Goal: Task Accomplishment & Management: Use online tool/utility

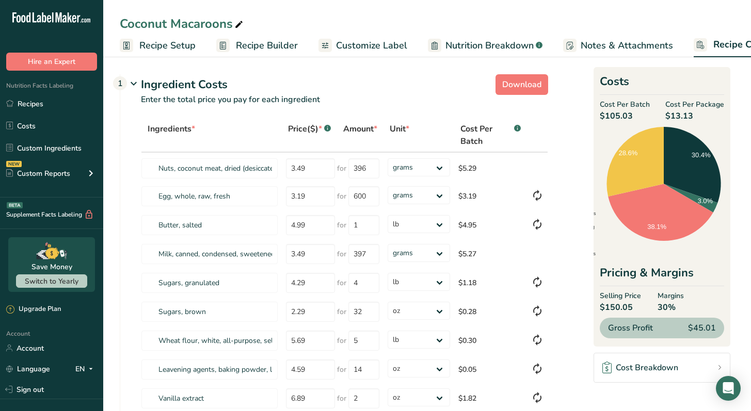
select select "12"
select select "5"
select select "12"
select select "5"
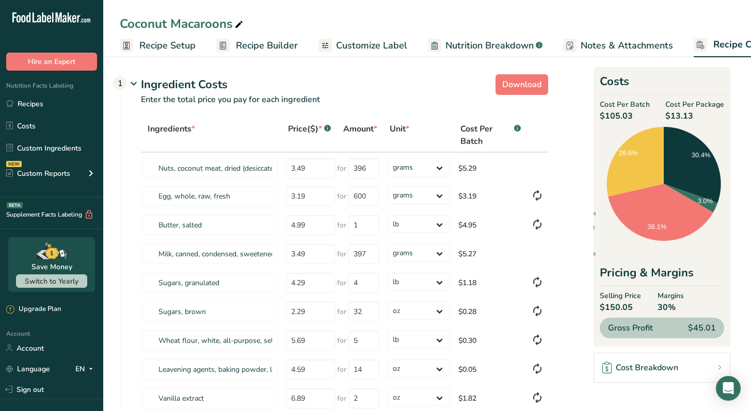
select select "5"
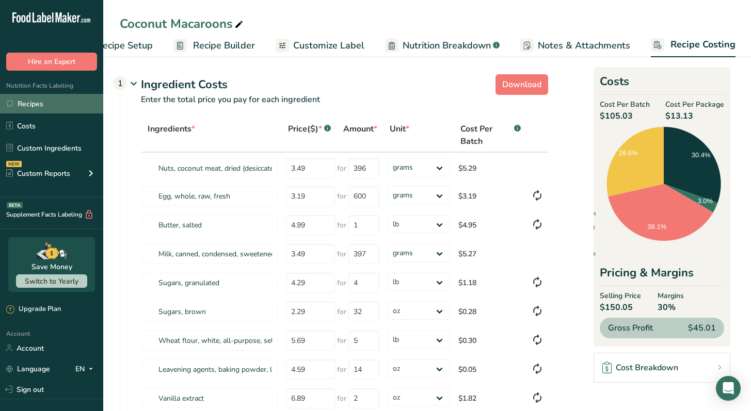
click at [42, 106] on link "Recipes" at bounding box center [51, 104] width 103 height 20
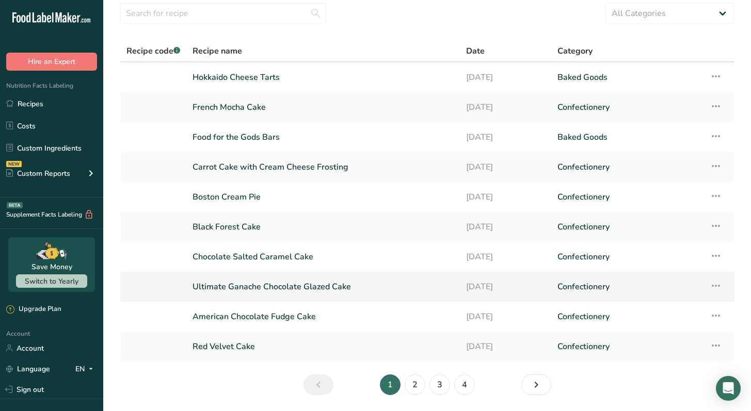
scroll to position [70, 0]
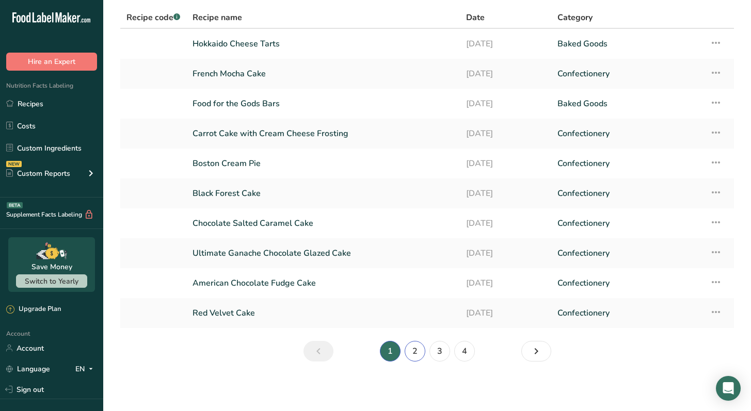
click at [418, 351] on link "2" at bounding box center [415, 351] width 21 height 21
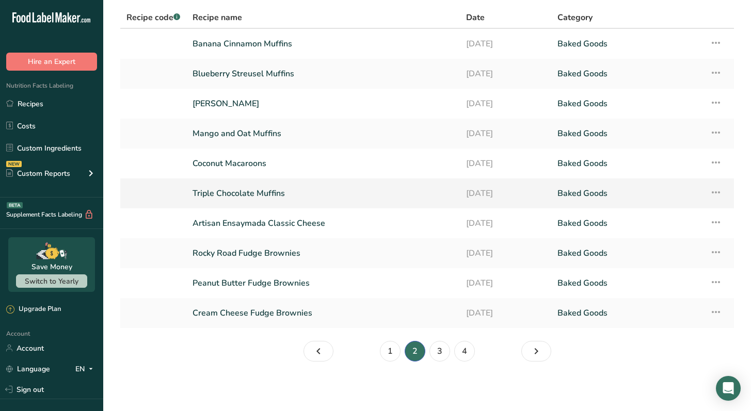
click at [399, 182] on td "Triple Chocolate Muffins" at bounding box center [322, 194] width 273 height 30
click at [397, 191] on link "Triple Chocolate Muffins" at bounding box center [322, 194] width 261 height 22
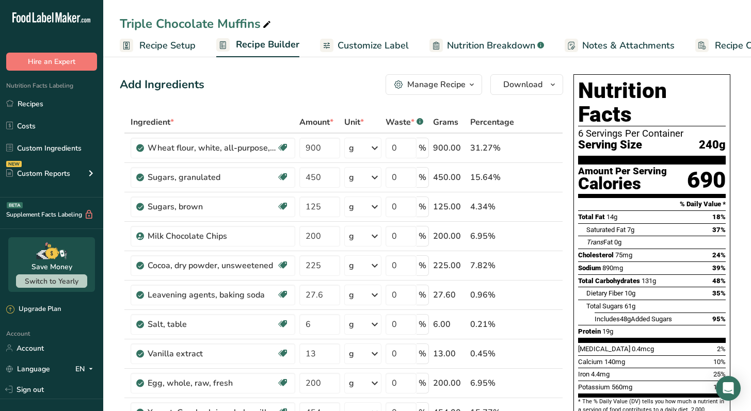
click at [174, 51] on span "Recipe Setup" at bounding box center [167, 46] width 56 height 14
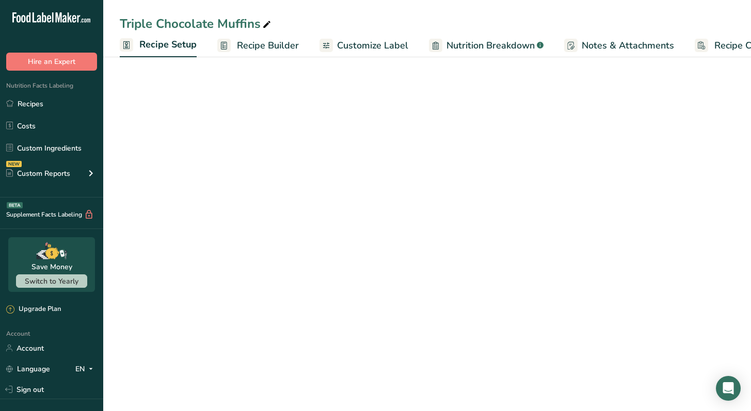
scroll to position [0, 4]
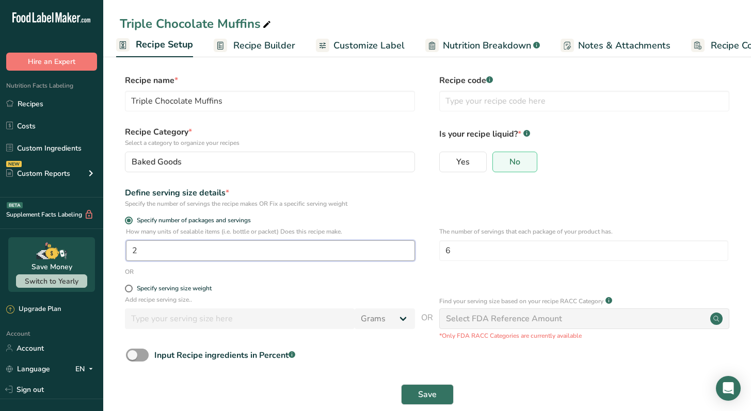
click at [154, 256] on input "2" at bounding box center [270, 250] width 289 height 21
type input "1"
type input "3"
click at [347, 276] on div "OR" at bounding box center [427, 271] width 615 height 9
click at [421, 394] on span "Save" at bounding box center [427, 395] width 19 height 12
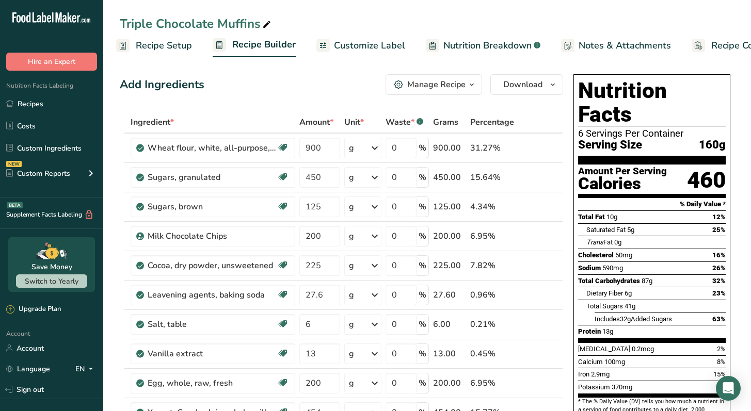
click at [720, 49] on span "Recipe Costing" at bounding box center [742, 46] width 63 height 14
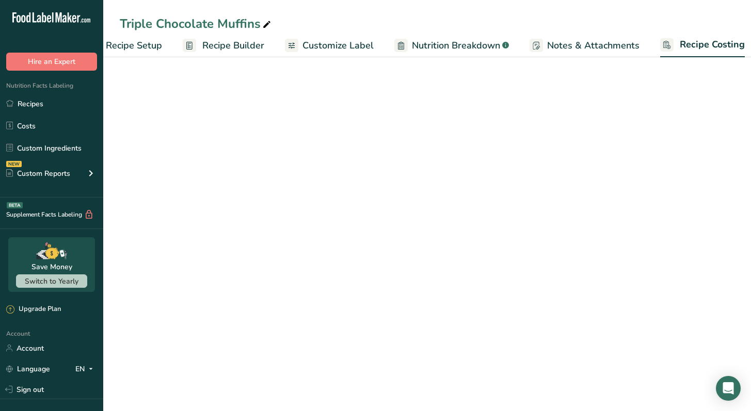
scroll to position [0, 43]
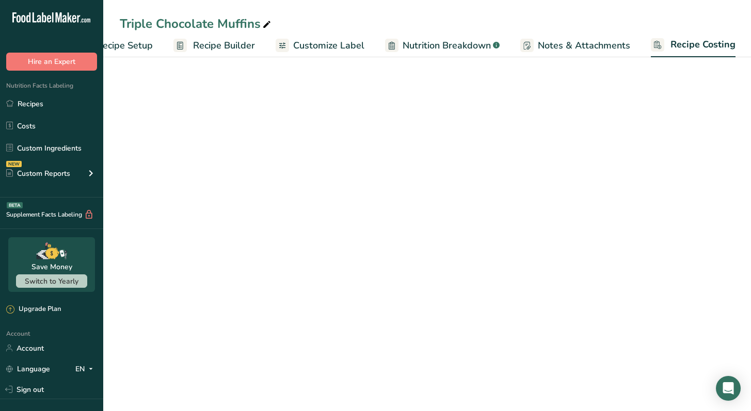
select select "12"
select select "5"
select select "12"
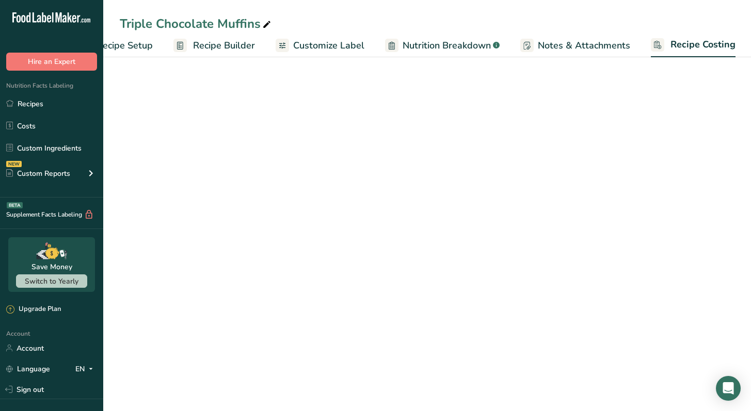
select select "5"
select select "12"
select select "5"
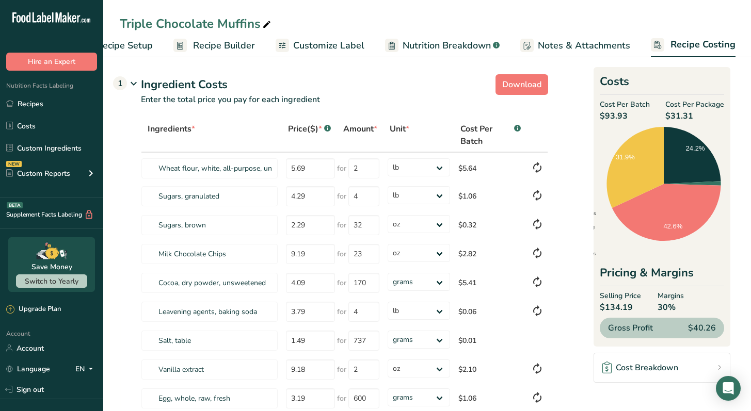
click at [149, 47] on span "Recipe Setup" at bounding box center [124, 46] width 56 height 14
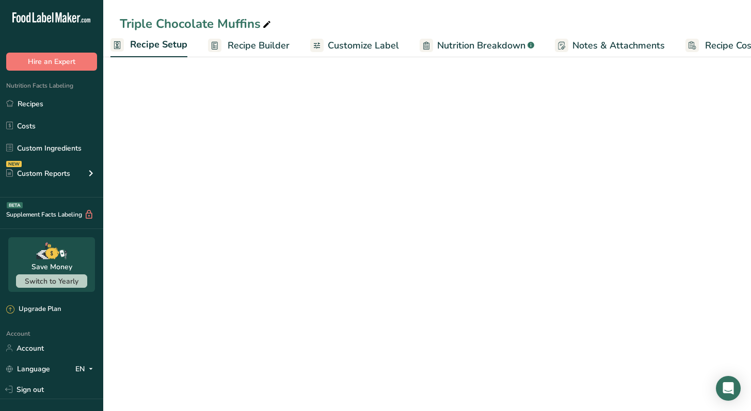
scroll to position [0, 4]
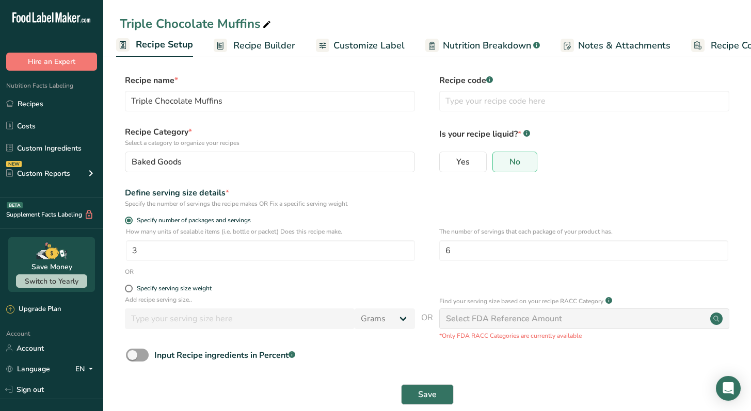
click at [732, 40] on span "Recipe Costing" at bounding box center [741, 46] width 63 height 14
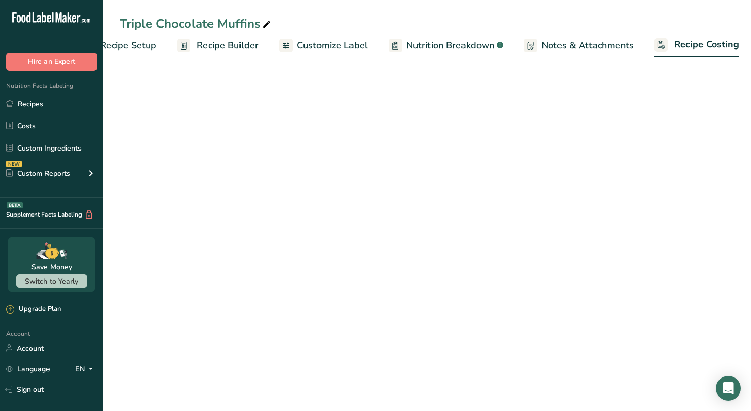
select select "12"
select select "5"
select select "12"
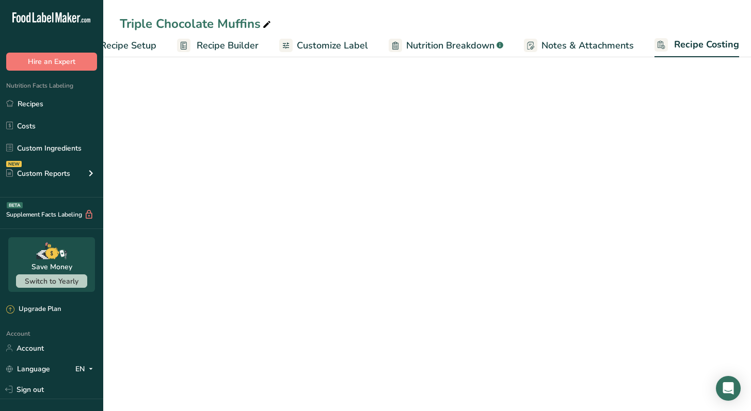
select select "5"
select select "12"
select select "5"
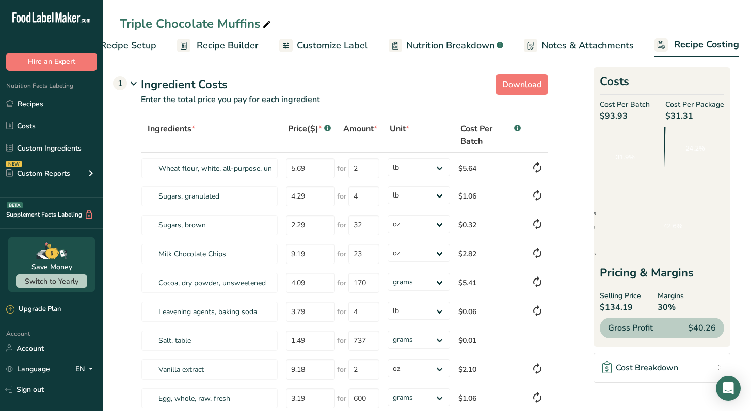
scroll to position [0, 43]
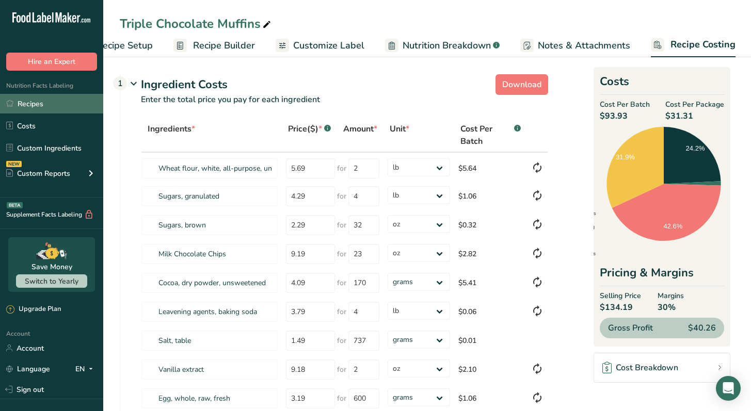
click at [51, 107] on link "Recipes" at bounding box center [51, 104] width 103 height 20
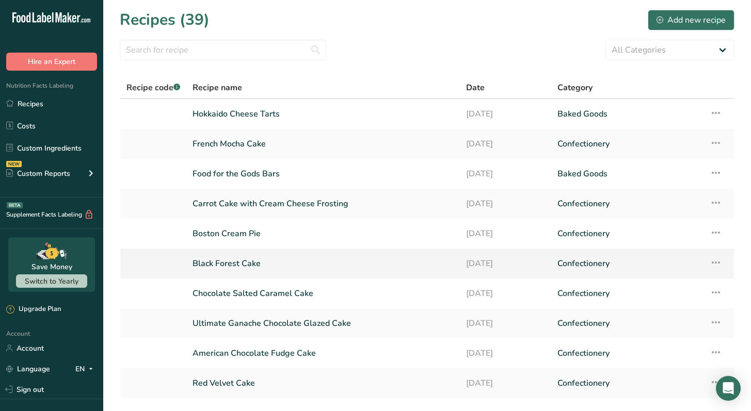
scroll to position [70, 0]
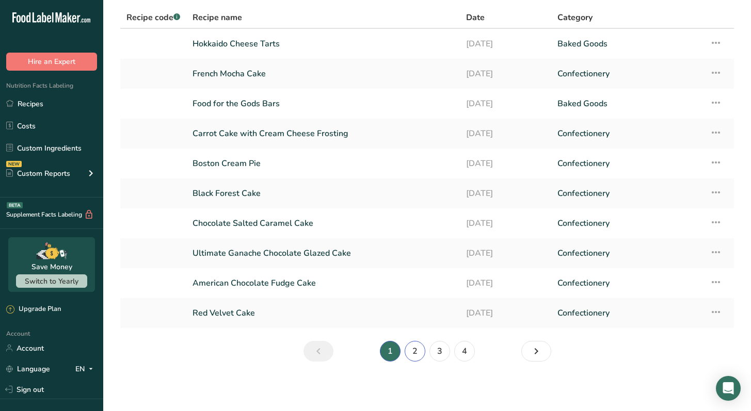
click at [418, 355] on link "2" at bounding box center [415, 351] width 21 height 21
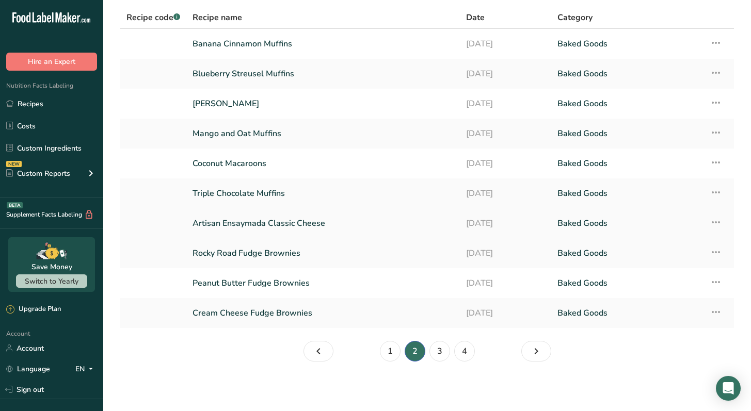
click at [375, 230] on link "Artisan Ensaymada Classic Cheese" at bounding box center [322, 224] width 261 height 22
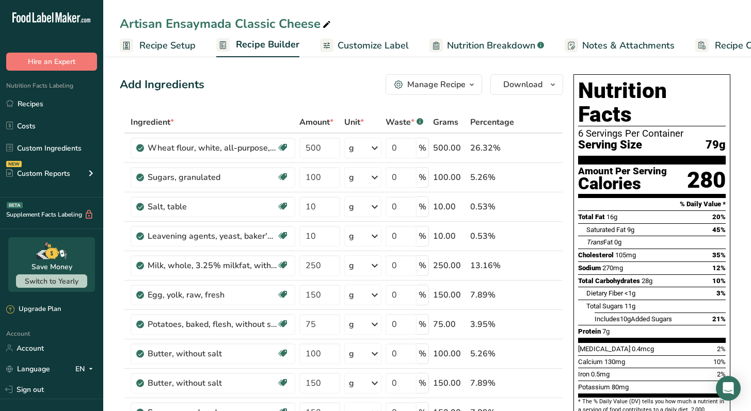
click at [170, 43] on span "Recipe Setup" at bounding box center [167, 46] width 56 height 14
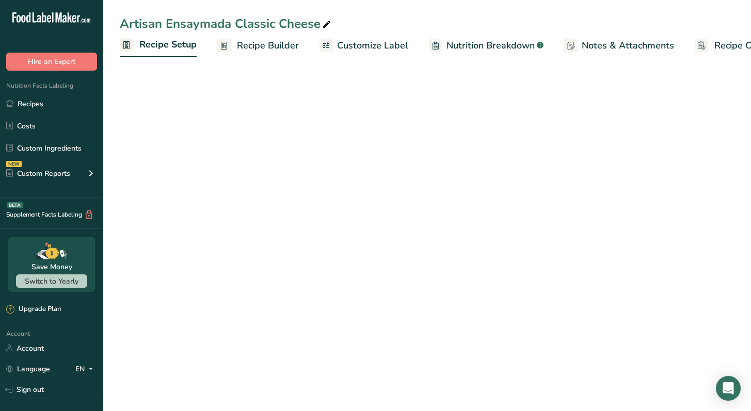
scroll to position [0, 4]
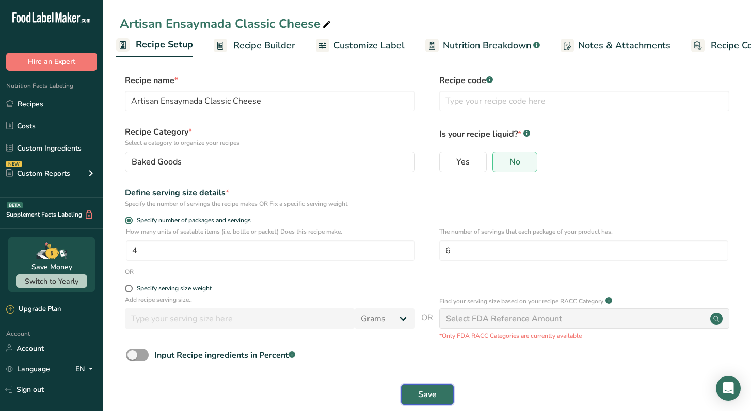
click at [418, 397] on span "Save" at bounding box center [427, 395] width 19 height 12
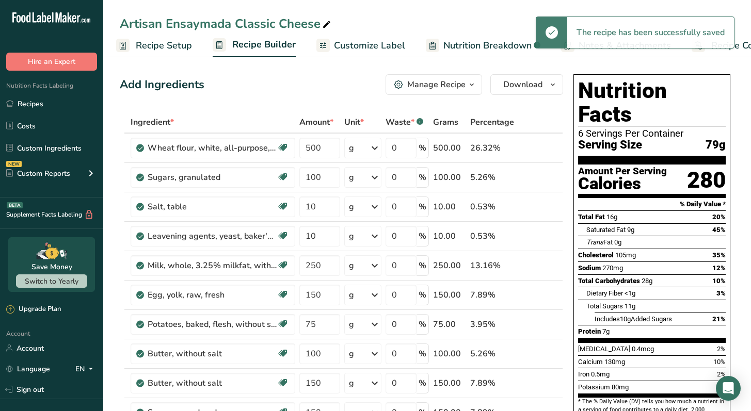
click at [723, 47] on div "The recipe has been successfully saved" at bounding box center [650, 32] width 167 height 31
click at [733, 46] on div "The recipe has been successfully saved" at bounding box center [650, 32] width 167 height 31
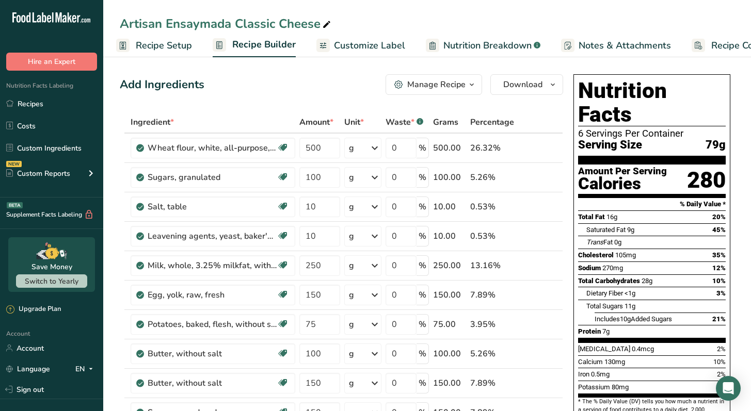
click at [737, 47] on span "Recipe Costing" at bounding box center [742, 46] width 63 height 14
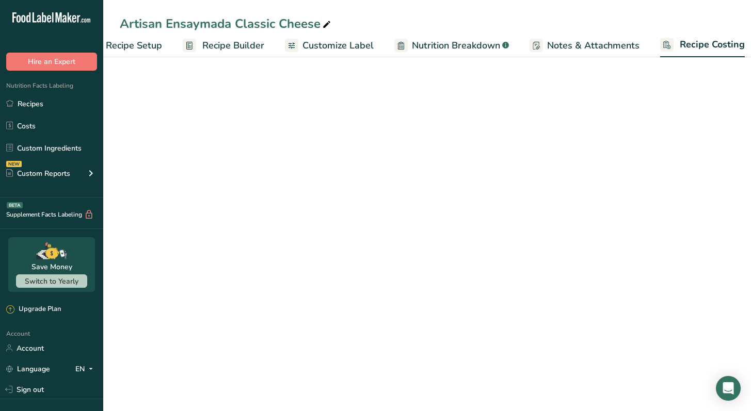
scroll to position [0, 43]
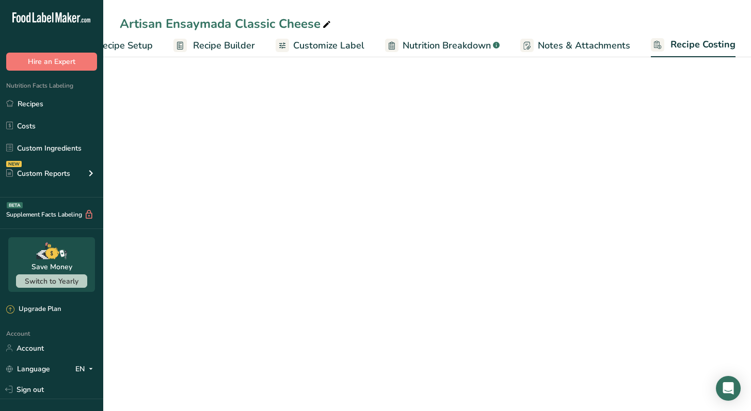
select select "12"
